Goal: Navigation & Orientation: Find specific page/section

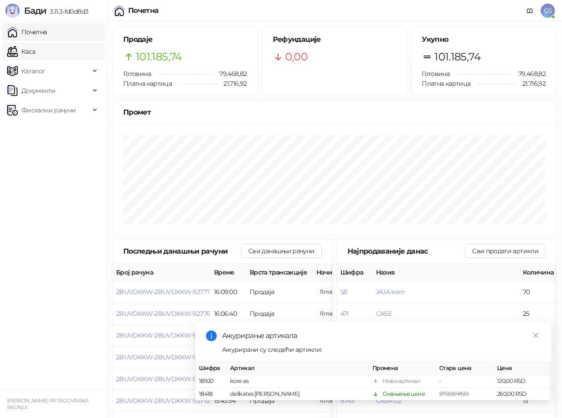
click at [35, 48] on link "Каса" at bounding box center [21, 52] width 28 height 18
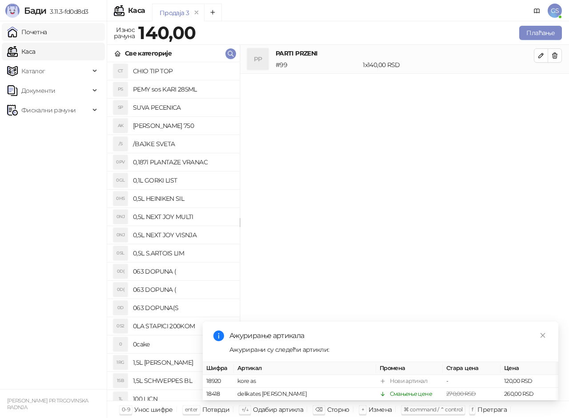
click at [47, 36] on link "Почетна" at bounding box center [27, 32] width 40 height 18
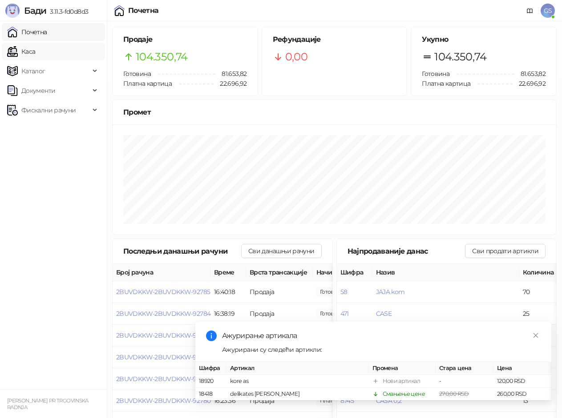
click at [35, 56] on link "Каса" at bounding box center [21, 52] width 28 height 18
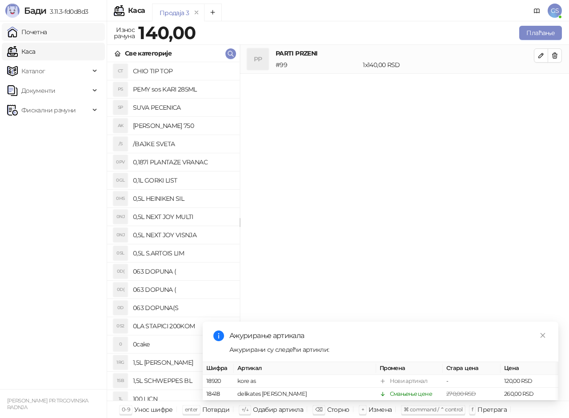
click at [47, 35] on link "Почетна" at bounding box center [27, 32] width 40 height 18
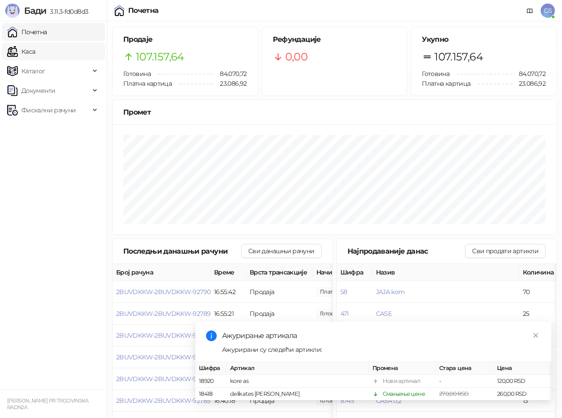
click at [35, 53] on link "Каса" at bounding box center [21, 52] width 28 height 18
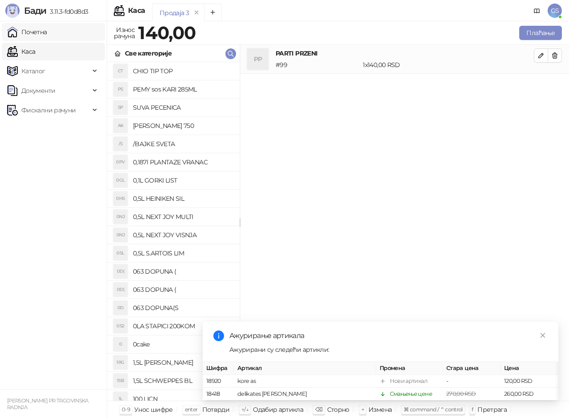
click at [36, 34] on link "Почетна" at bounding box center [27, 32] width 40 height 18
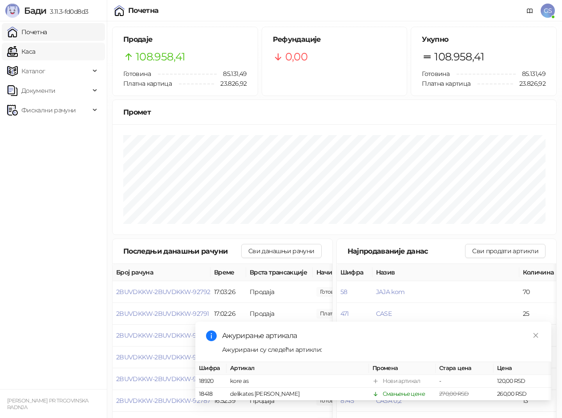
click at [20, 52] on link "Каса" at bounding box center [21, 52] width 28 height 18
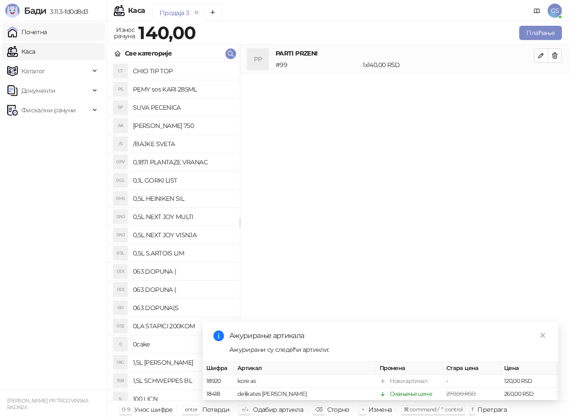
click at [47, 34] on link "Почетна" at bounding box center [27, 32] width 40 height 18
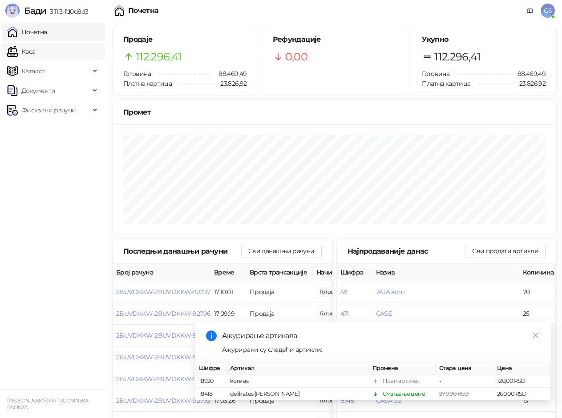
click at [35, 50] on link "Каса" at bounding box center [21, 52] width 28 height 18
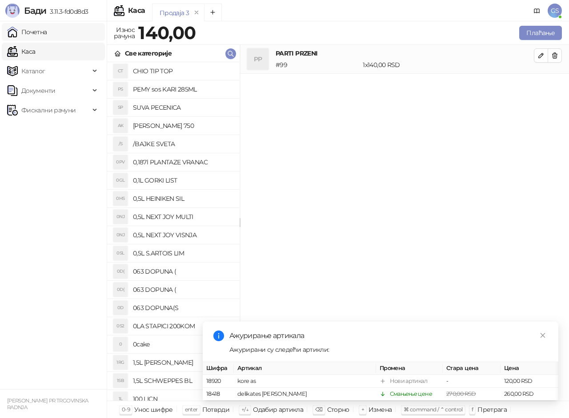
click at [47, 32] on link "Почетна" at bounding box center [27, 32] width 40 height 18
